Goal: Information Seeking & Learning: Learn about a topic

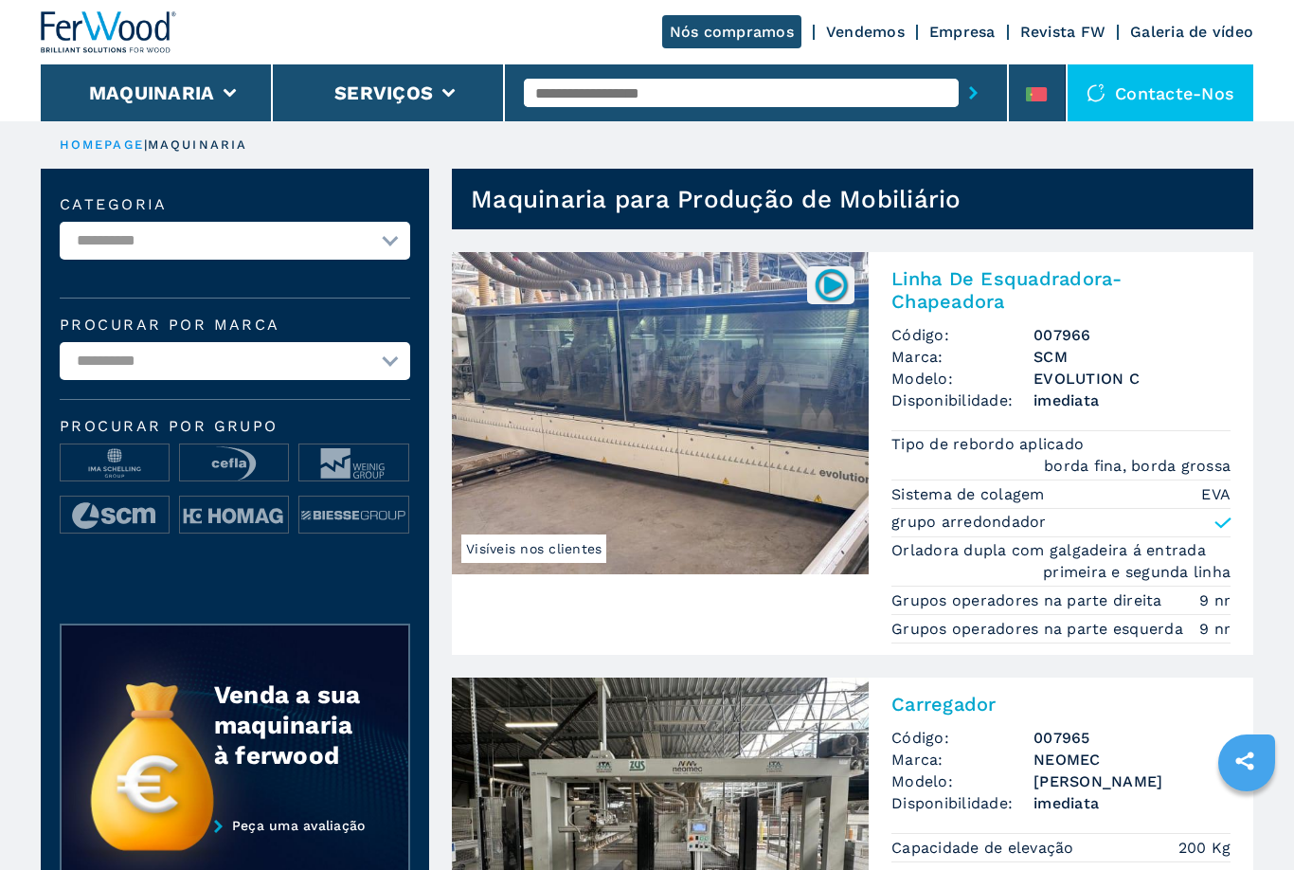
click at [127, 93] on button "Maquinaria" at bounding box center [152, 92] width 126 height 23
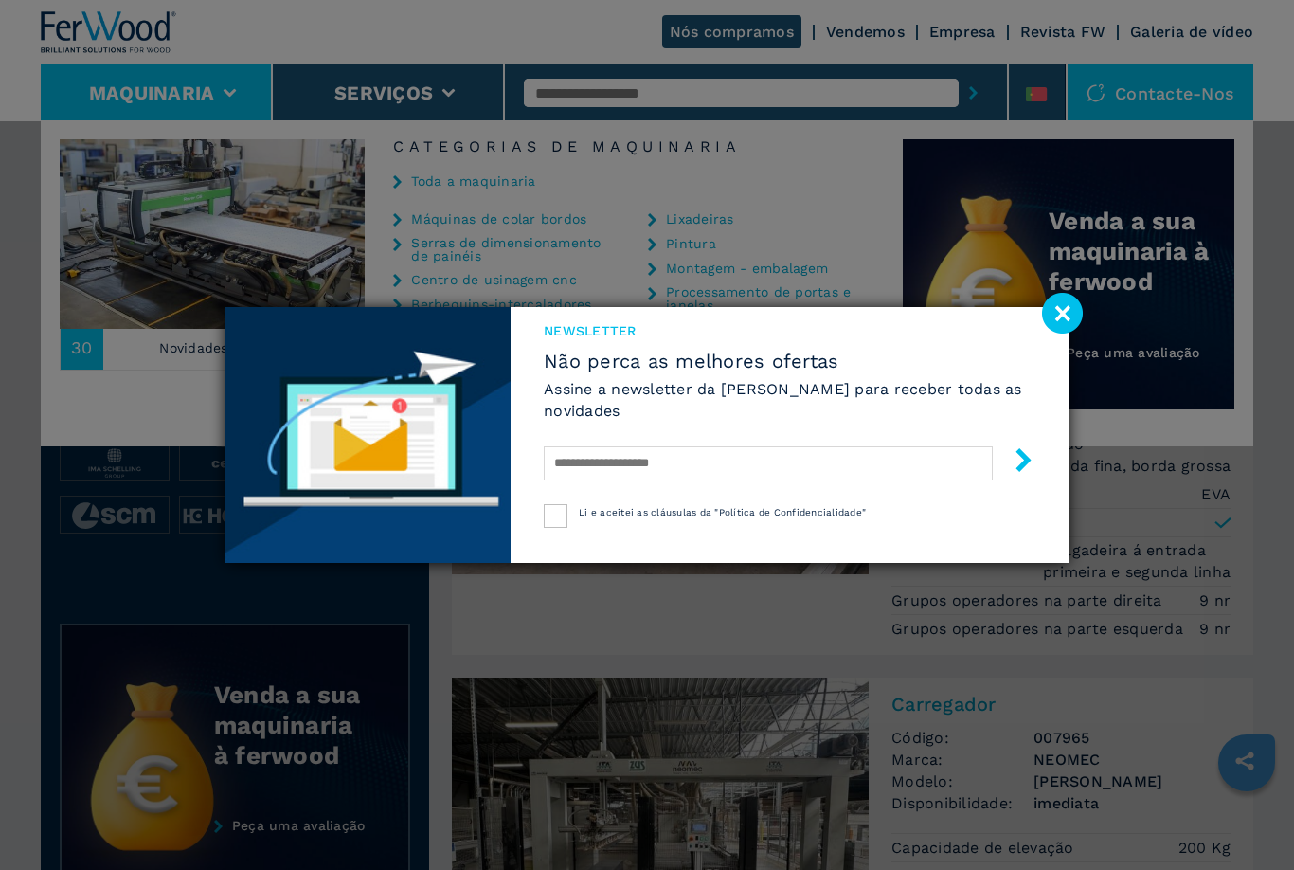
click at [1054, 312] on image at bounding box center [1062, 313] width 41 height 41
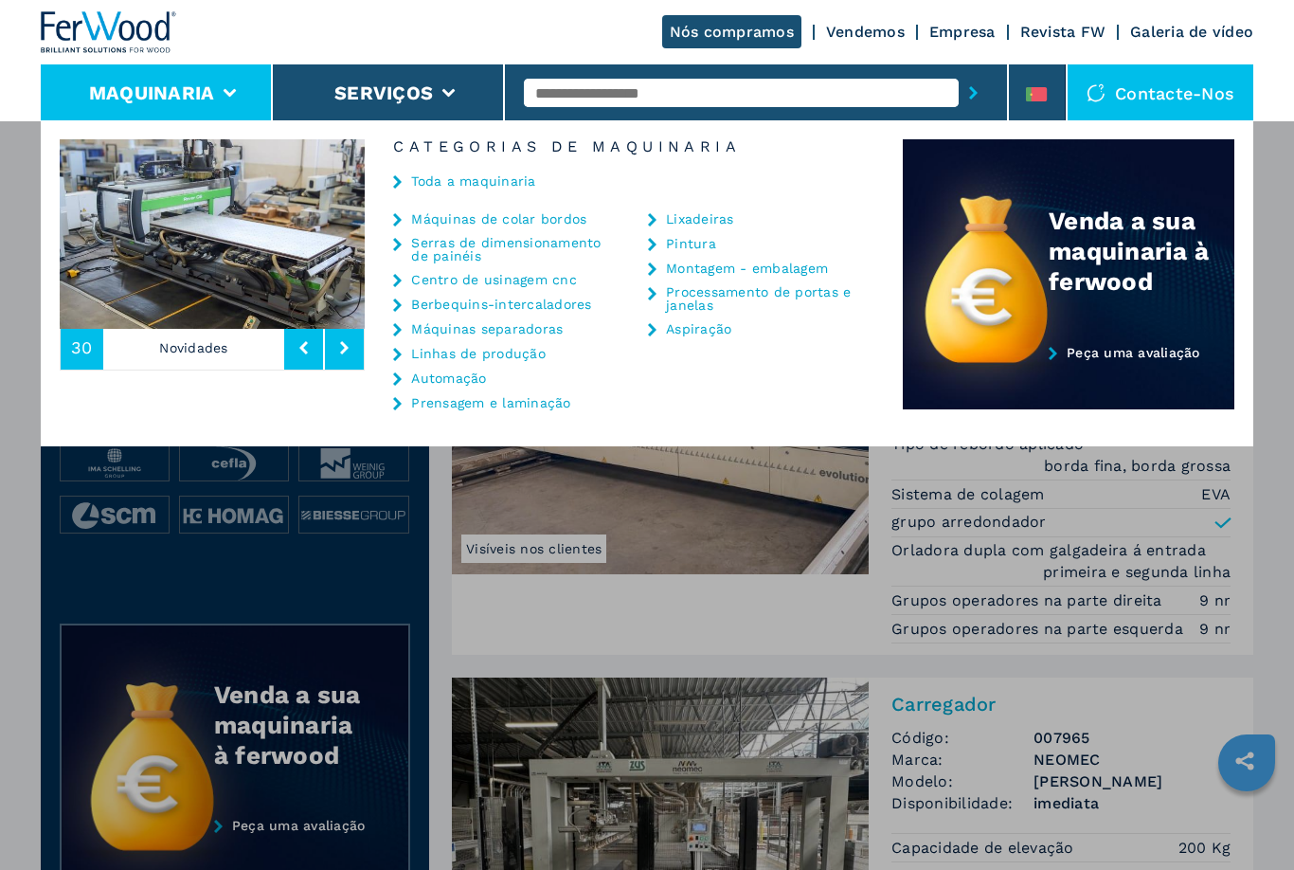
click at [407, 284] on div "Centro de usinagem cnc" at bounding box center [497, 279] width 208 height 15
click at [433, 274] on link "Centro de usinagem cnc" at bounding box center [494, 279] width 166 height 13
click at [461, 279] on link "Centro de usinagem cnc" at bounding box center [494, 279] width 166 height 13
click at [538, 280] on link "Centro de usinagem cnc" at bounding box center [494, 279] width 166 height 13
click at [522, 286] on link "Centro de usinagem cnc" at bounding box center [494, 279] width 166 height 13
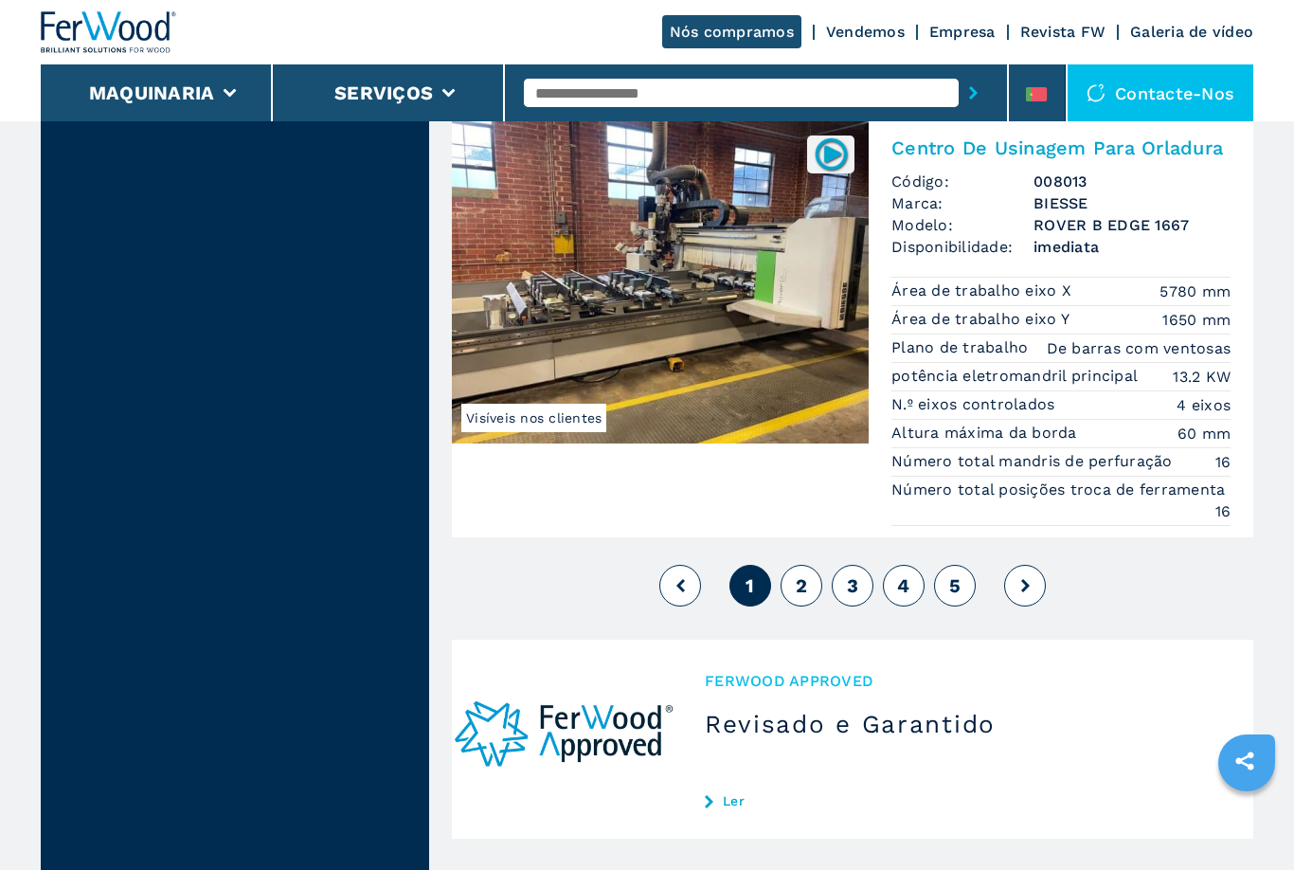
scroll to position [4815, 0]
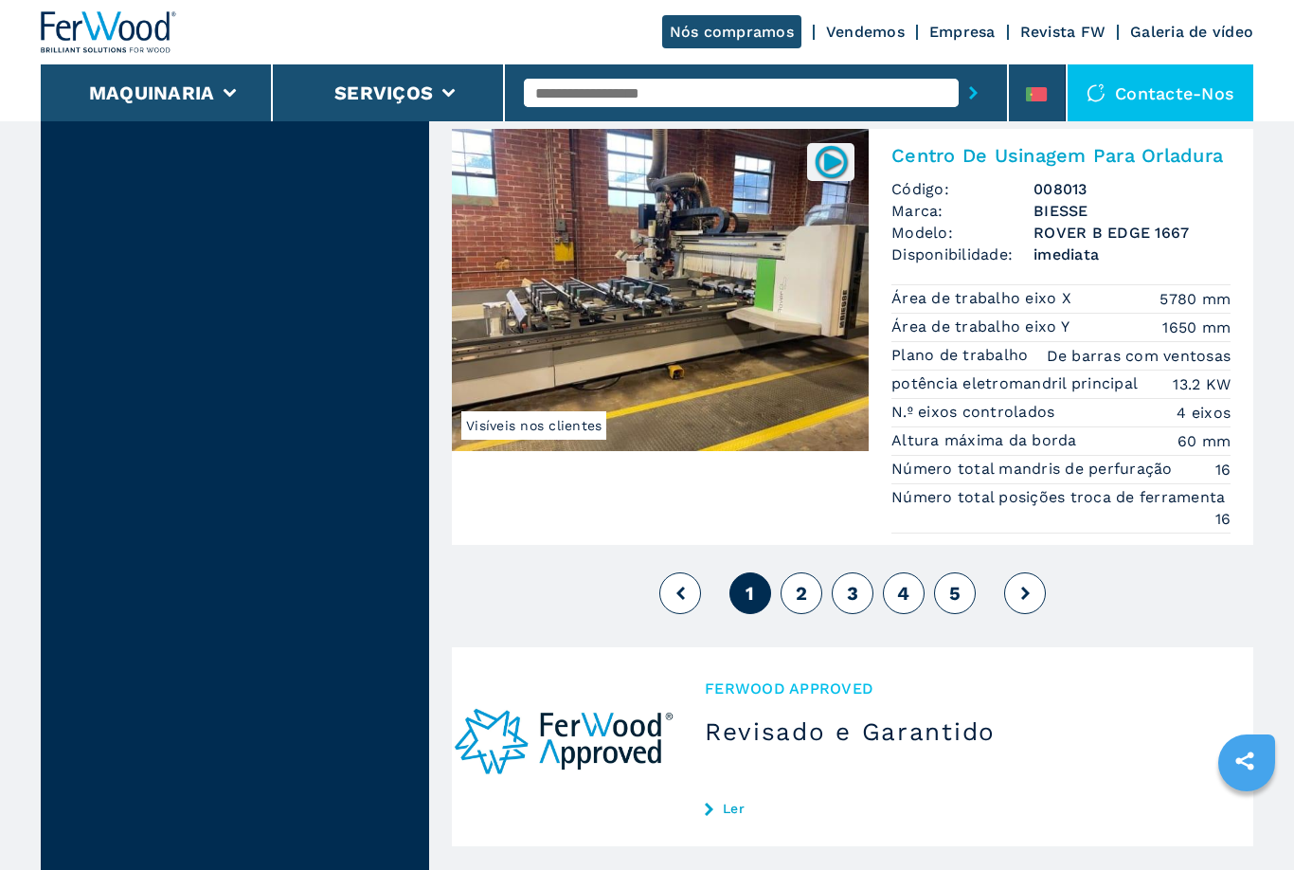
click at [1033, 591] on button at bounding box center [1025, 593] width 42 height 42
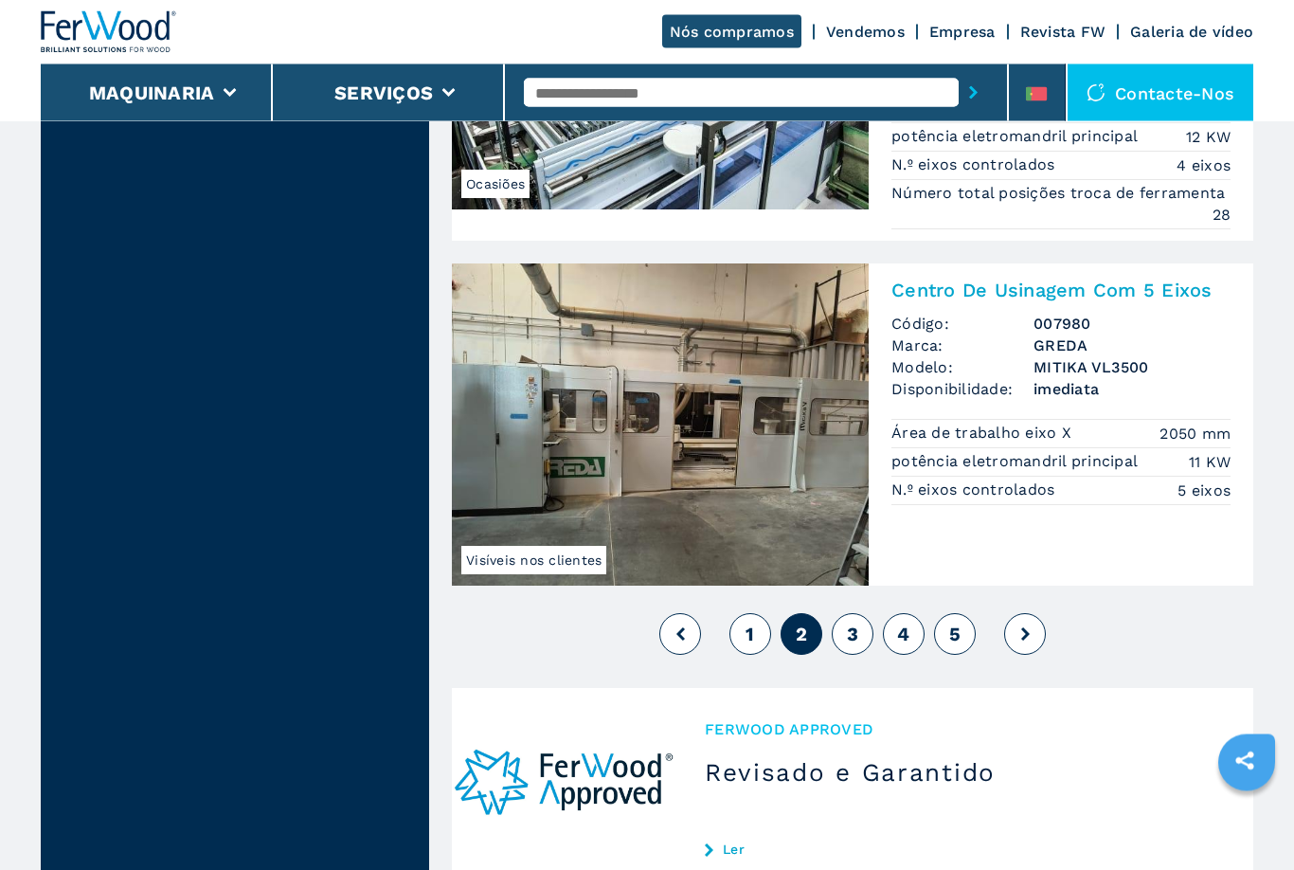
scroll to position [4714, 0]
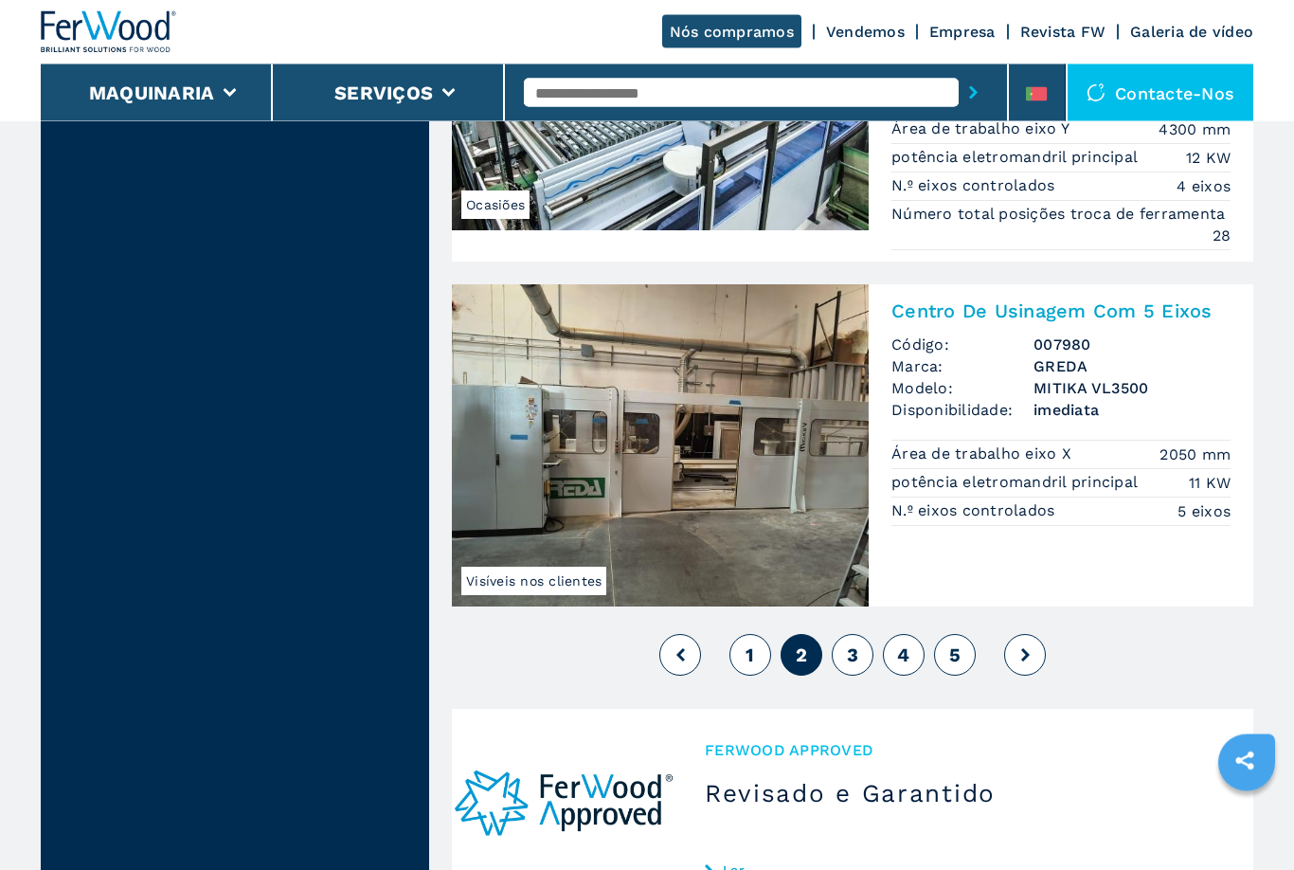
click at [1028, 649] on icon at bounding box center [1026, 655] width 9 height 13
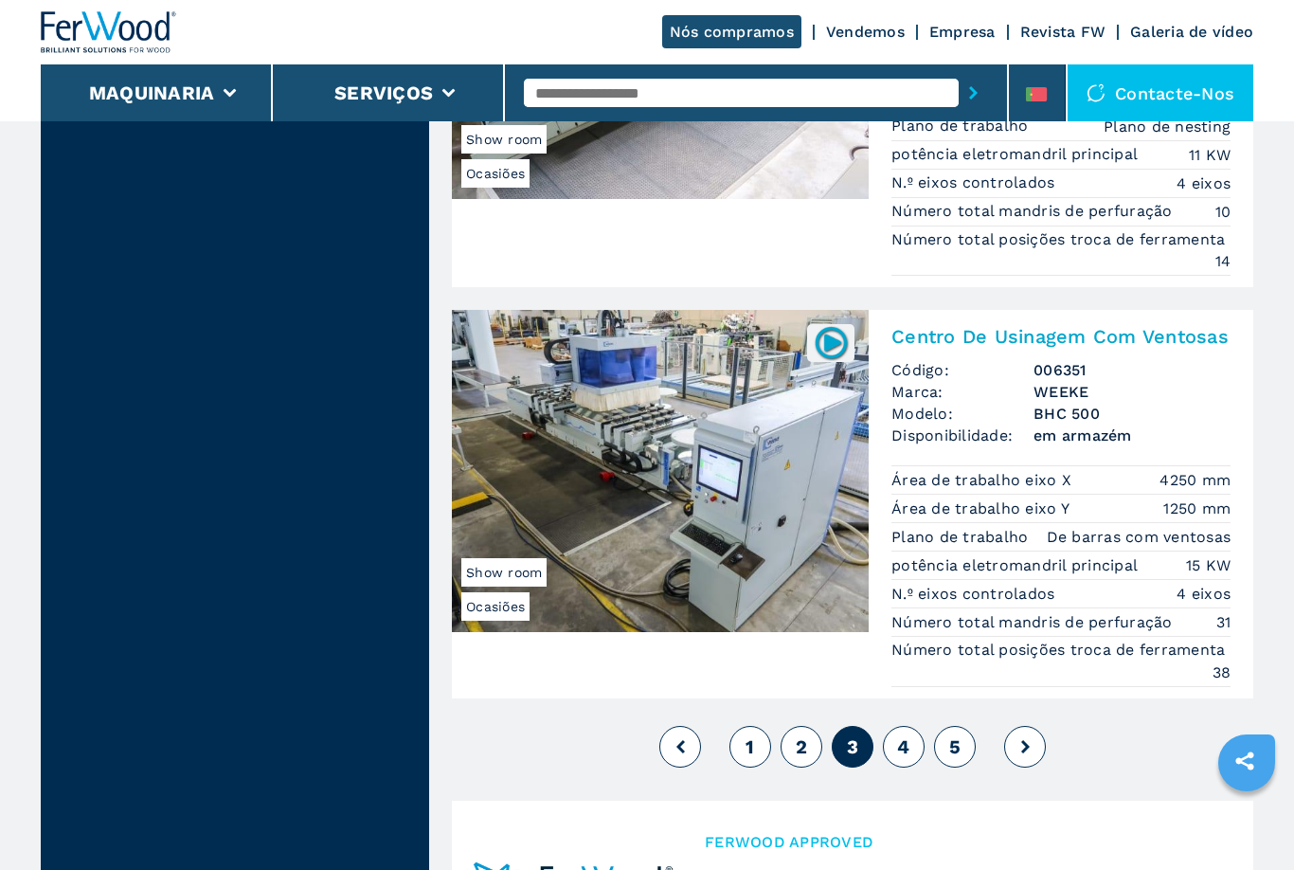
scroll to position [4696, 0]
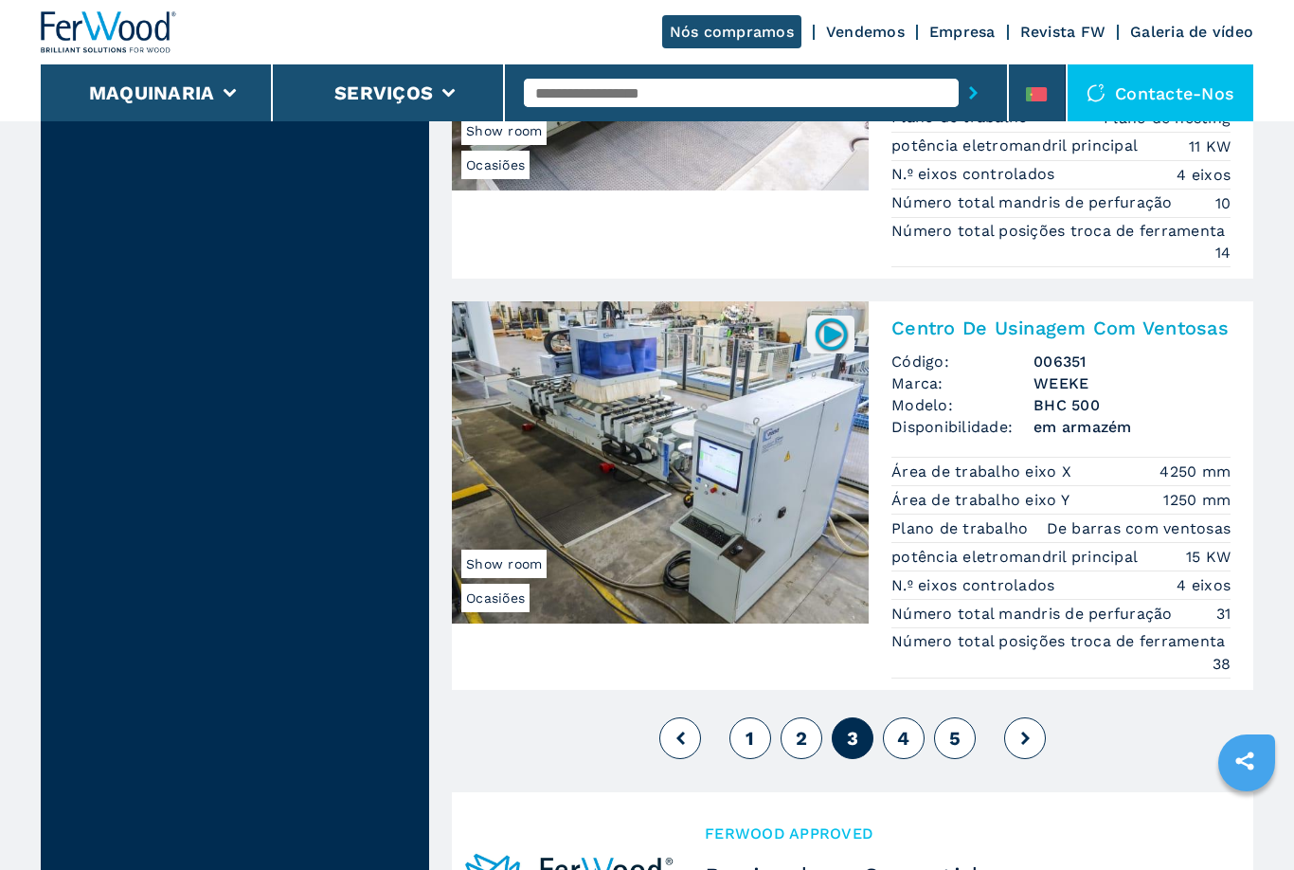
click at [1023, 735] on icon at bounding box center [1026, 738] width 9 height 13
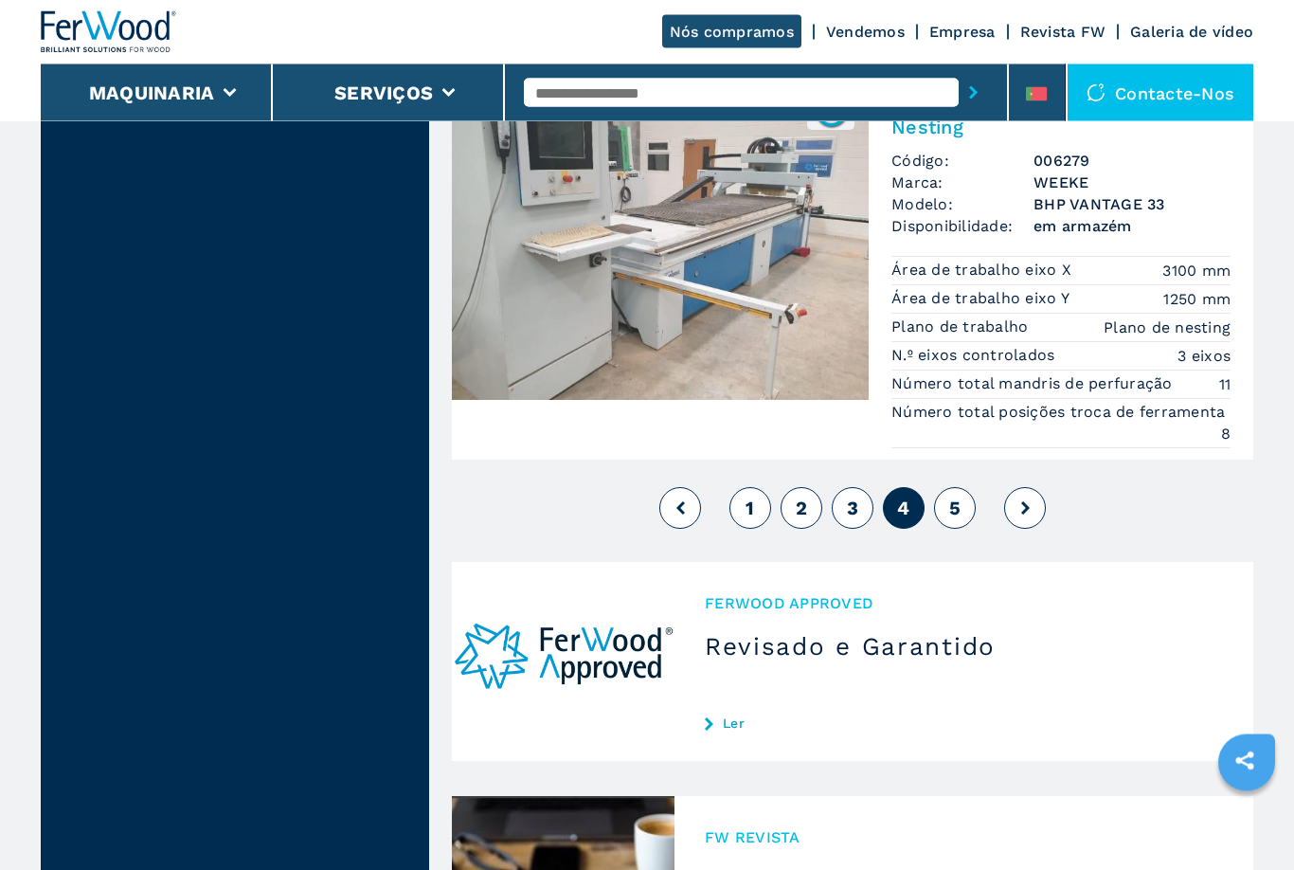
scroll to position [4812, 0]
click at [1028, 510] on icon at bounding box center [1026, 509] width 9 height 13
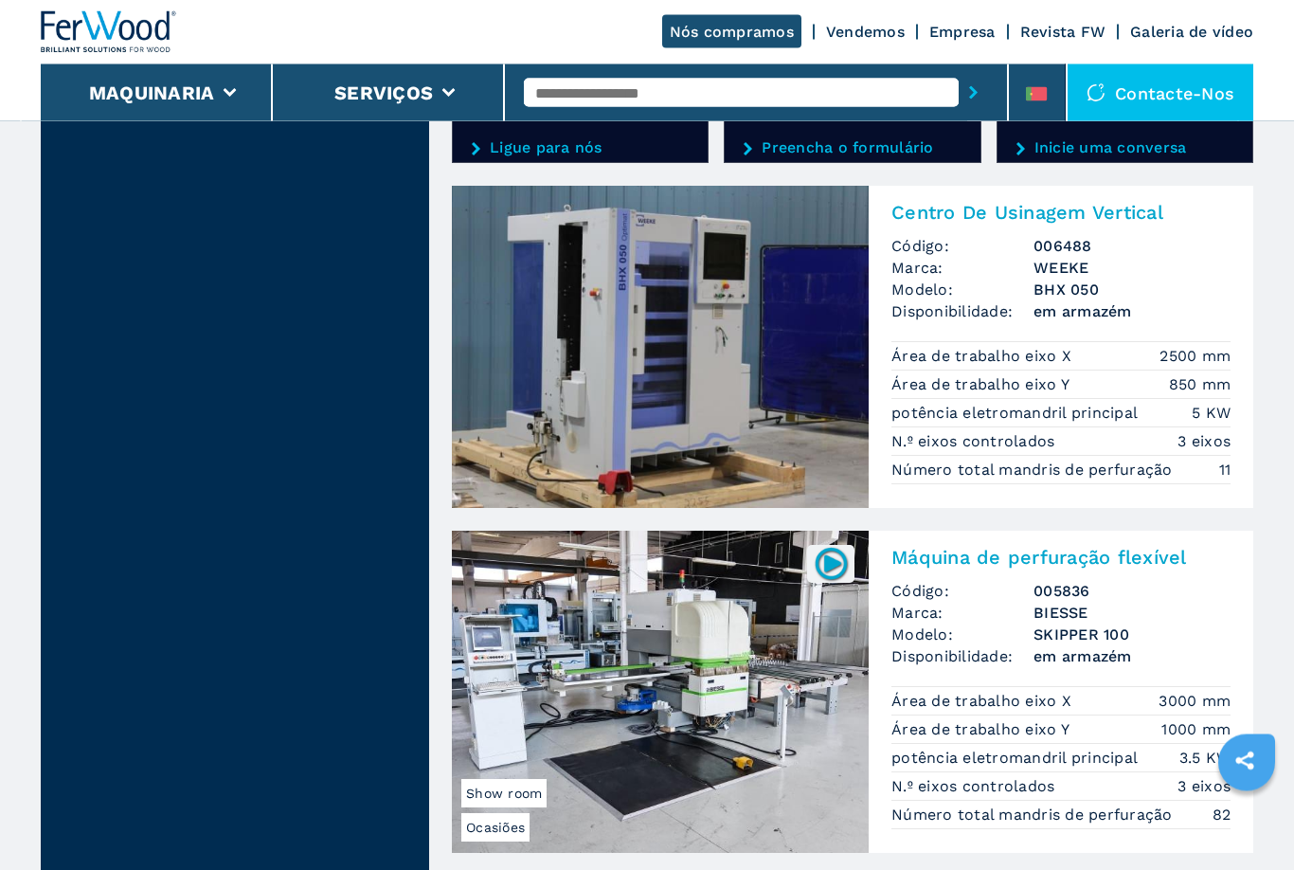
scroll to position [3295, 0]
